Goal: Task Accomplishment & Management: Use online tool/utility

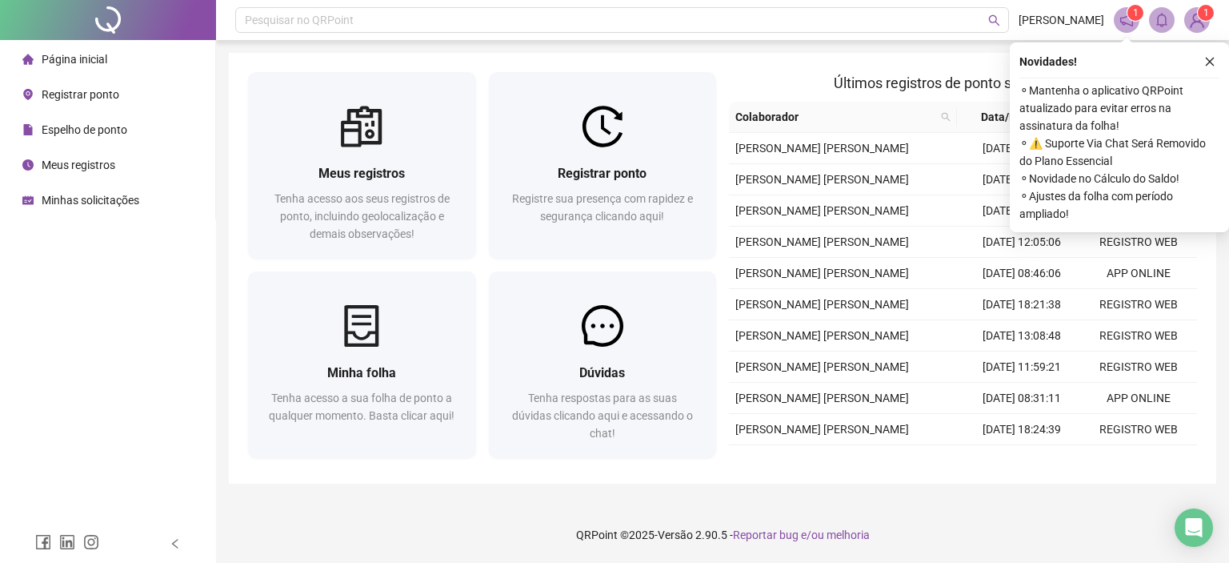
click at [85, 95] on span "Registrar ponto" at bounding box center [81, 94] width 78 height 13
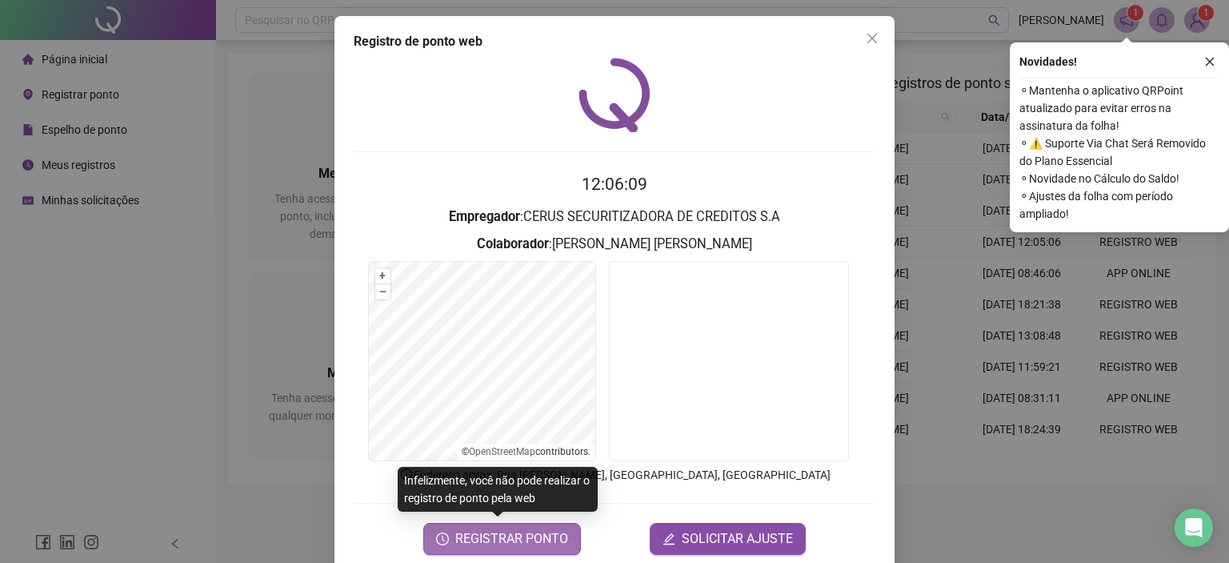
click at [533, 533] on span "REGISTRAR PONTO" at bounding box center [511, 538] width 113 height 19
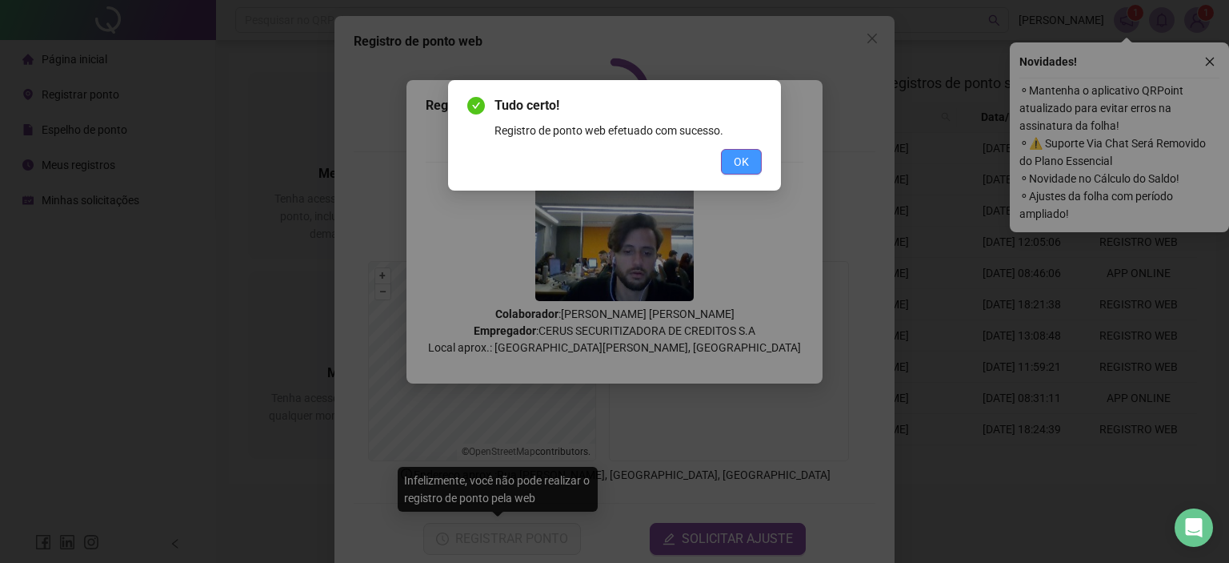
click at [746, 154] on span "OK" at bounding box center [741, 162] width 15 height 18
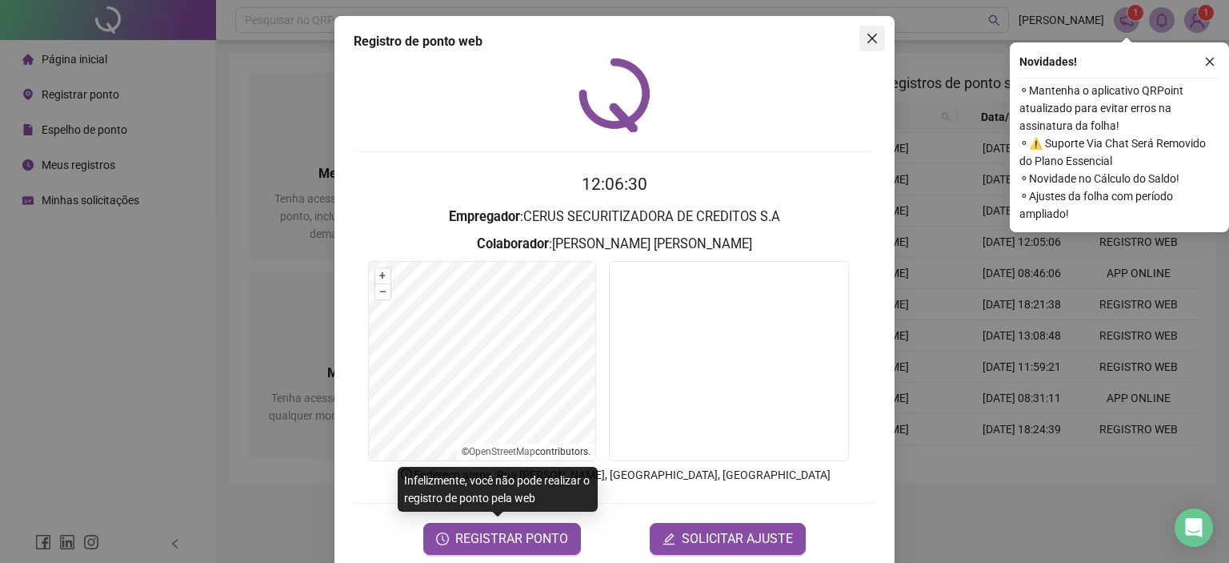
click at [871, 37] on icon "close" at bounding box center [872, 38] width 13 height 13
